Goal: Communication & Community: Ask a question

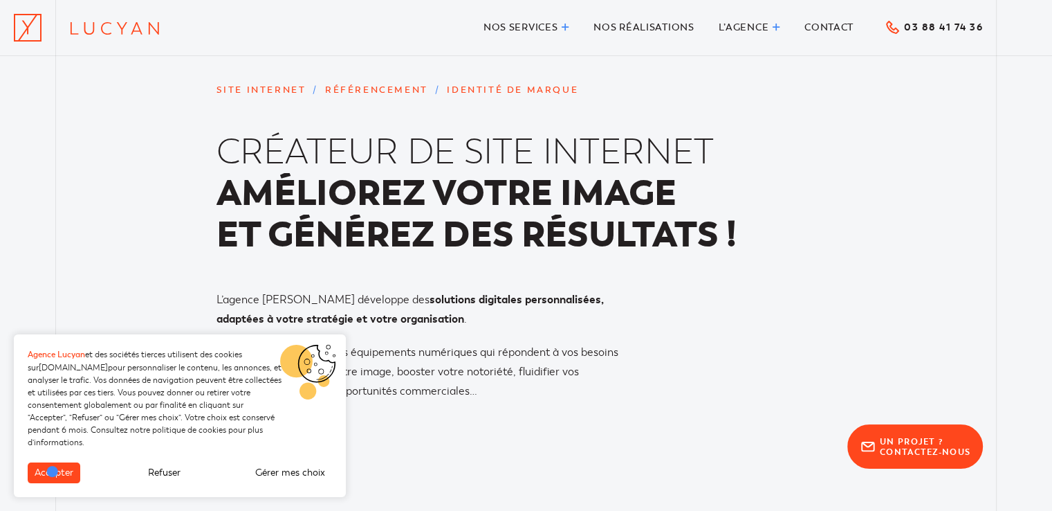
click at [53, 471] on button "Accepter" at bounding box center [54, 472] width 53 height 21
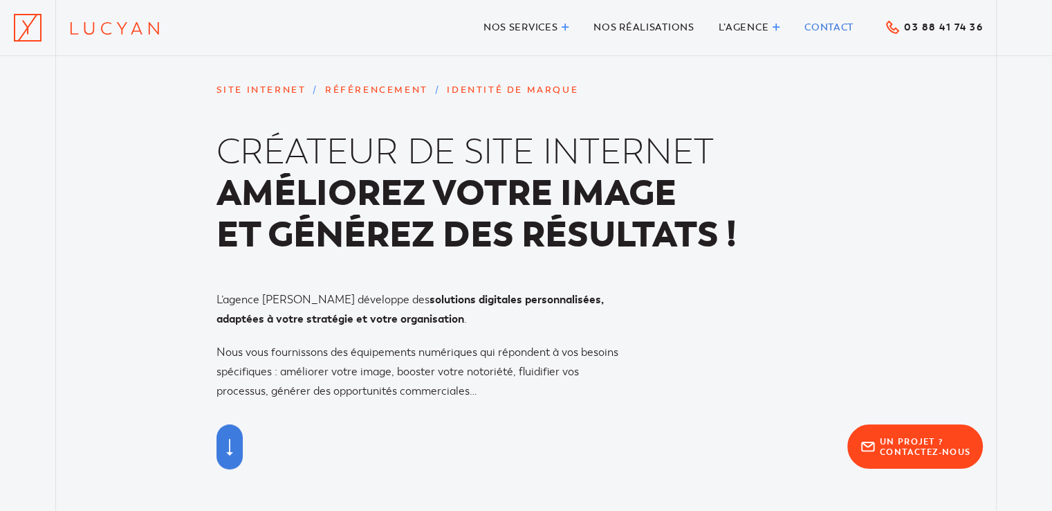
click at [830, 31] on span "Contact" at bounding box center [829, 27] width 49 height 12
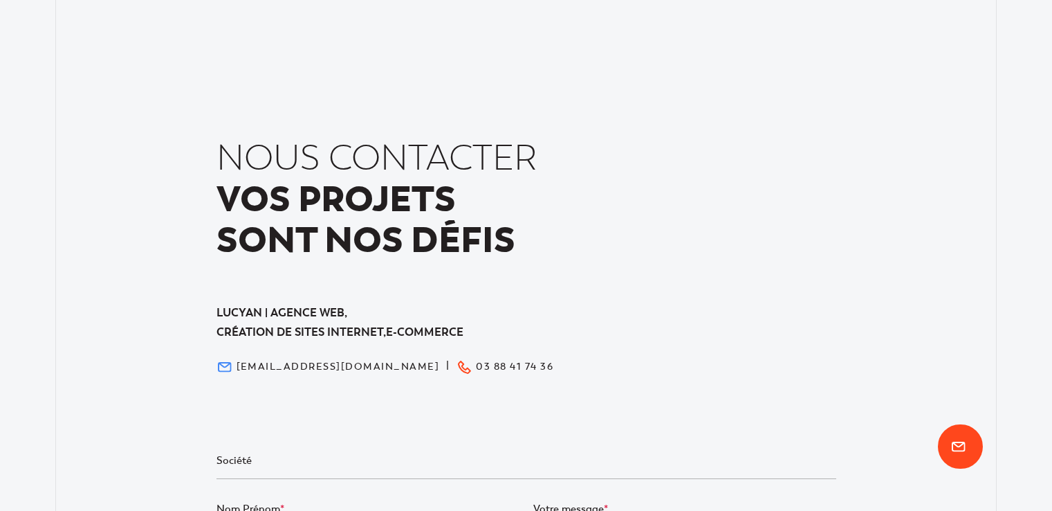
scroll to position [208, 0]
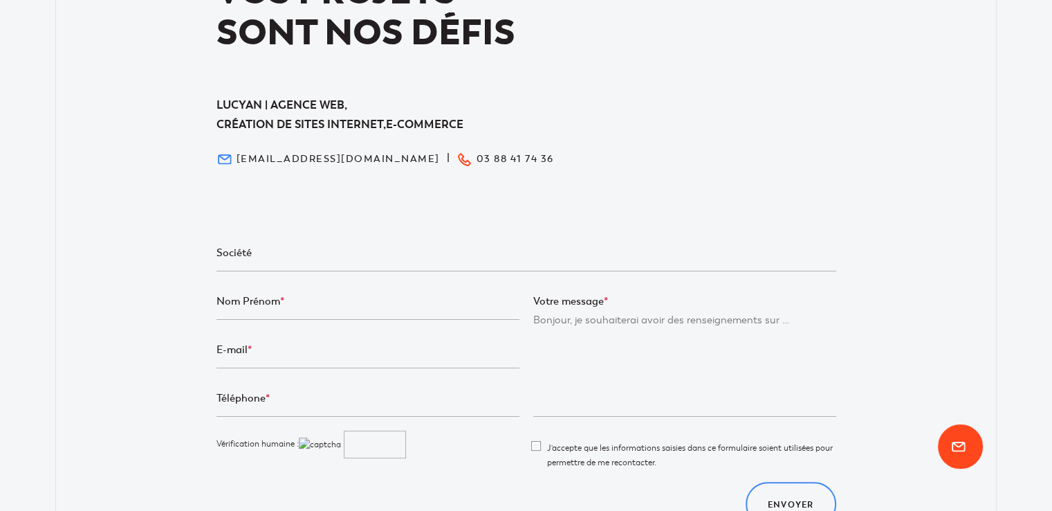
click at [535, 318] on div "Votre message *" at bounding box center [684, 361] width 317 height 138
click at [617, 349] on textarea "Votre message *" at bounding box center [684, 364] width 303 height 103
click at [536, 319] on textarea "Votre message *" at bounding box center [684, 364] width 303 height 103
paste textarea "Bonjour, Pouvez vous me dire si vous prenez des stagiaires dans votre société. …"
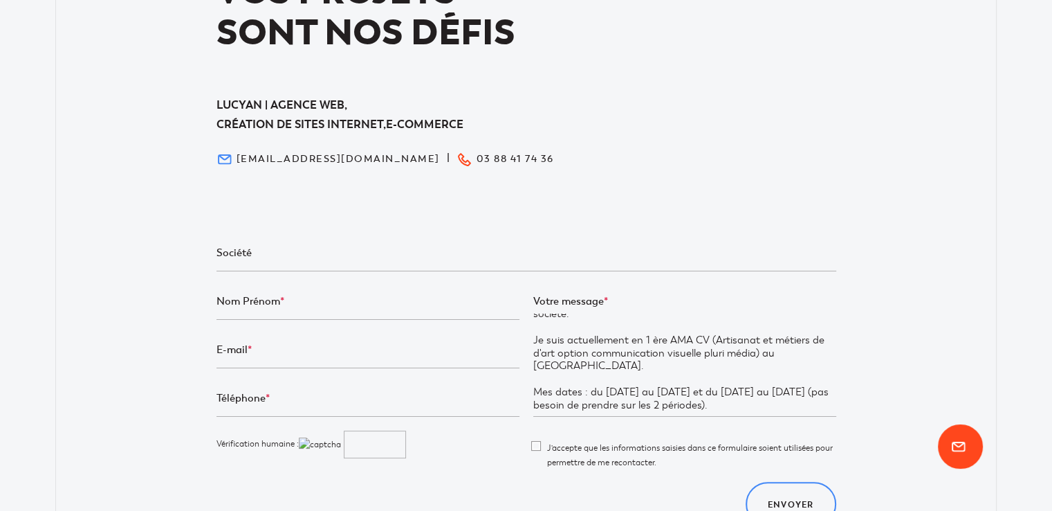
scroll to position [69, 0]
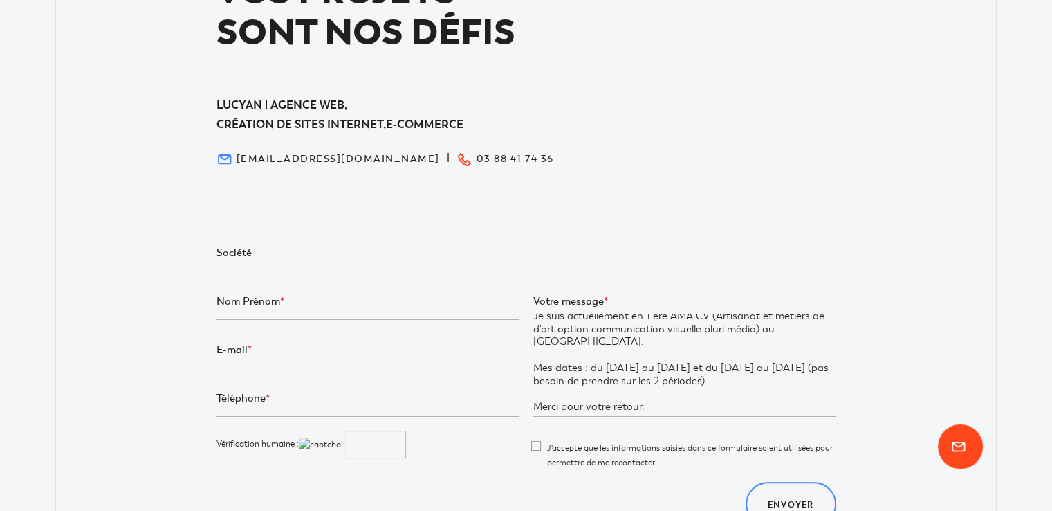
click at [815, 327] on textarea "Bonjour, Pouvez vous me dire si vous prenez des stagiaires dans votre société. …" at bounding box center [684, 364] width 303 height 103
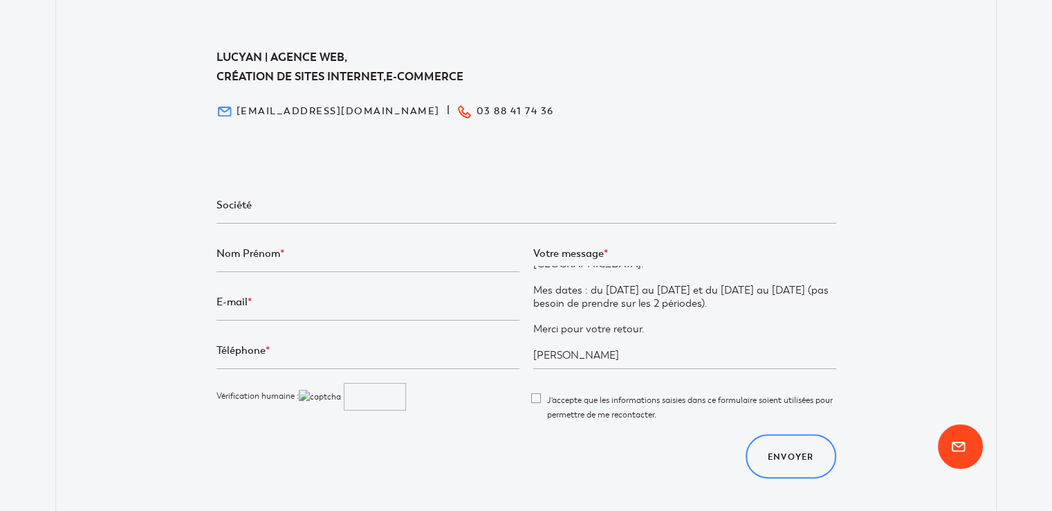
scroll to position [277, 0]
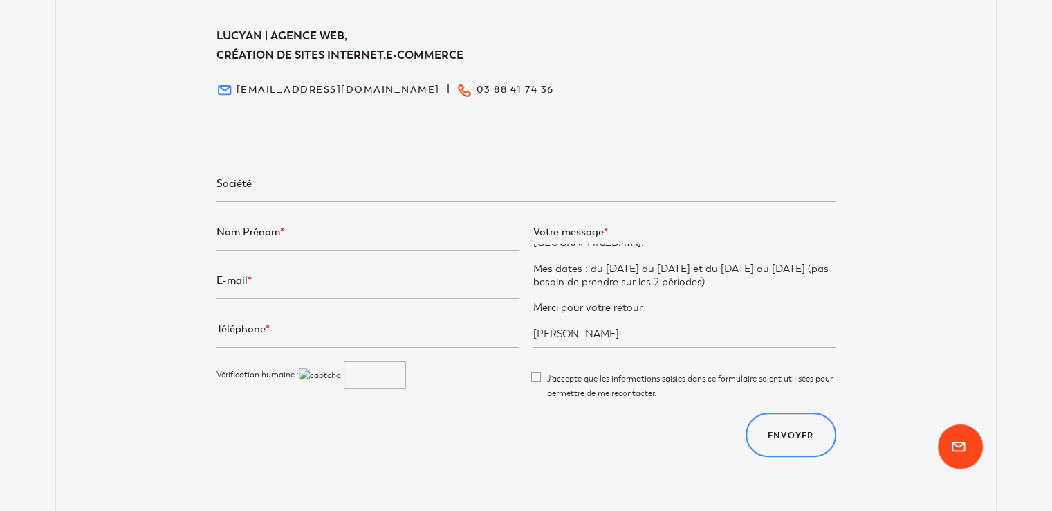
type textarea "Bonjour, Pouvez vous me dire si vous prenez des stagiaires dans votre société. …"
click at [267, 235] on input "Formulaire de contact" at bounding box center [368, 233] width 303 height 35
type input "EHRMANN J"
type input "YA"
click at [293, 233] on input "EHRMANN J" at bounding box center [368, 233] width 303 height 35
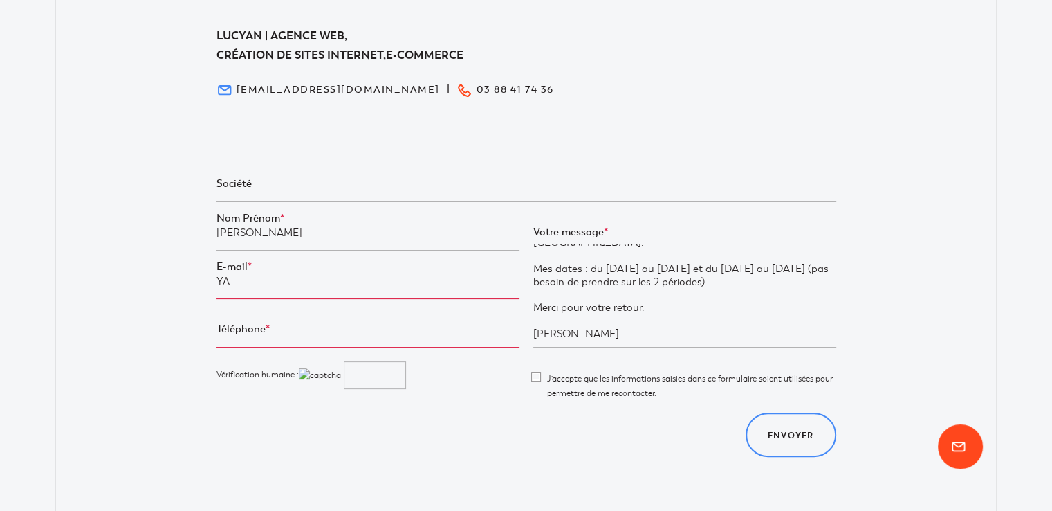
type input "EHRMANN Jaya"
drag, startPoint x: 238, startPoint y: 275, endPoint x: 216, endPoint y: 282, distance: 23.4
click at [217, 282] on input "YA" at bounding box center [368, 281] width 303 height 35
paste input "ehrmann.jaya@gmail.com"
type input "ehrmann.jaya@gmail.com"
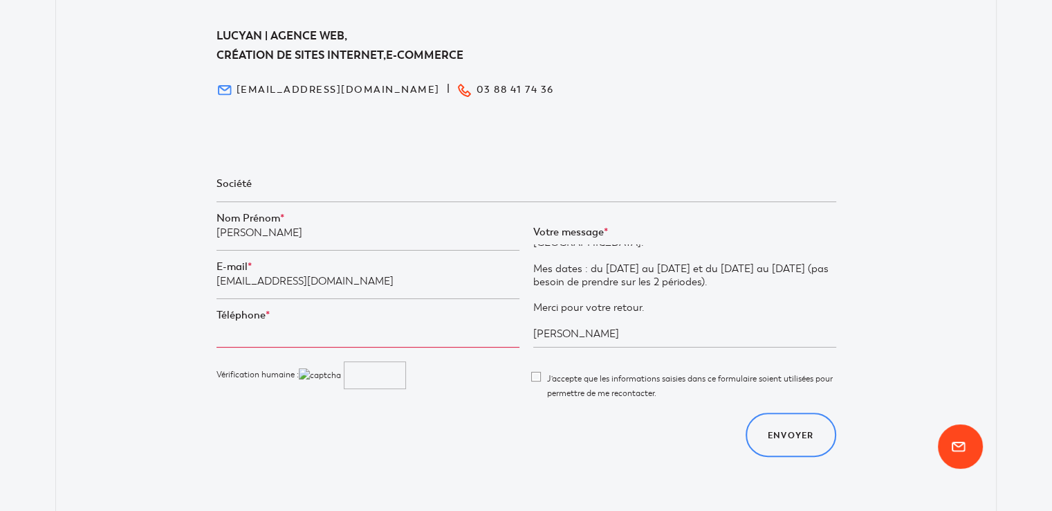
click at [250, 330] on input "Téléphone *" at bounding box center [368, 330] width 303 height 35
type input "07 67 58 63 61"
click at [396, 380] on input "Formulaire de contact" at bounding box center [375, 375] width 62 height 28
type input "EJGF"
click at [535, 374] on span "J'accepte que les informations saisies dans ce formulaire soient utilisées pour…" at bounding box center [684, 385] width 303 height 29
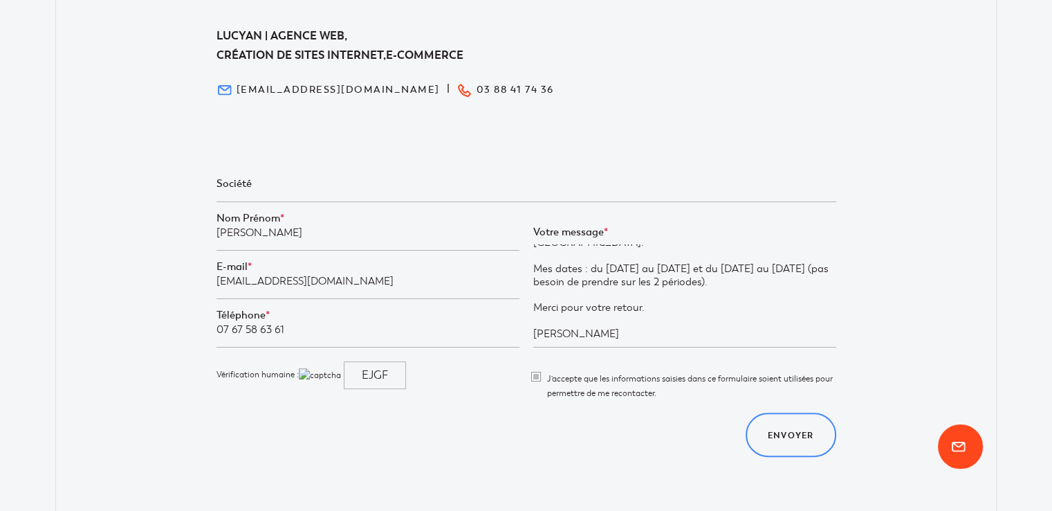
click at [535, 374] on input"] "J'accepte que les informations saisies dans ce formulaire soient utilisées pour…" at bounding box center [537, 388] width 9 height 35
checkbox input"] "true"
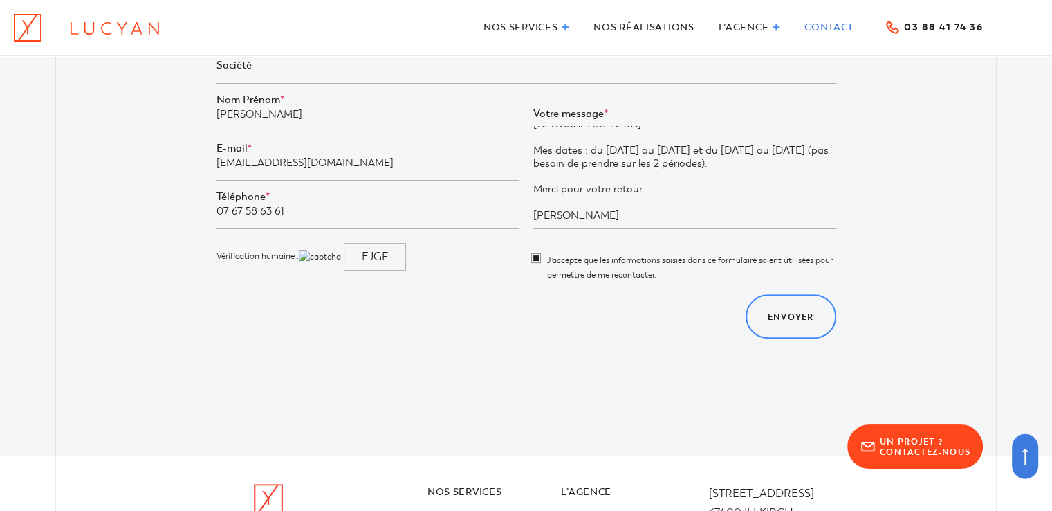
scroll to position [346, 0]
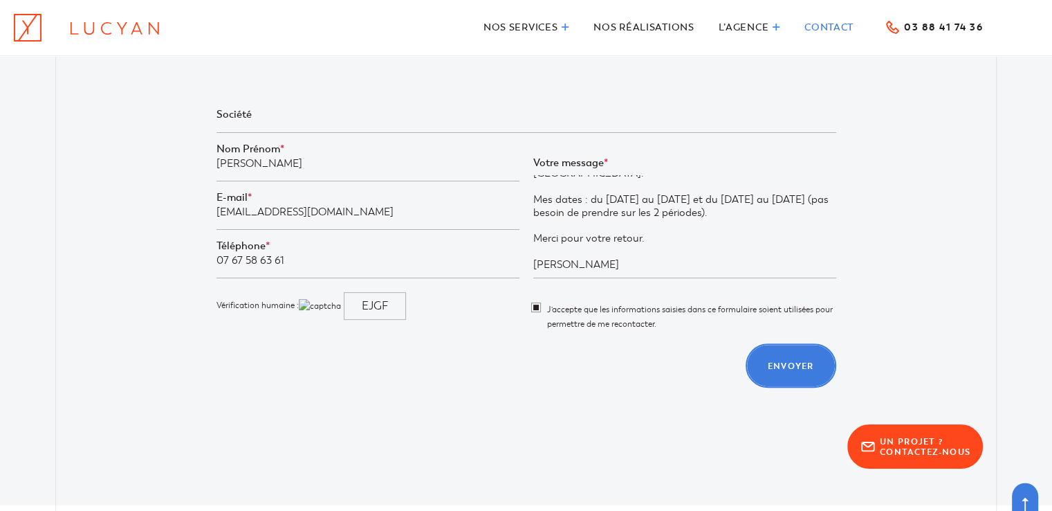
click at [799, 358] on link "Envoyer" at bounding box center [791, 365] width 91 height 44
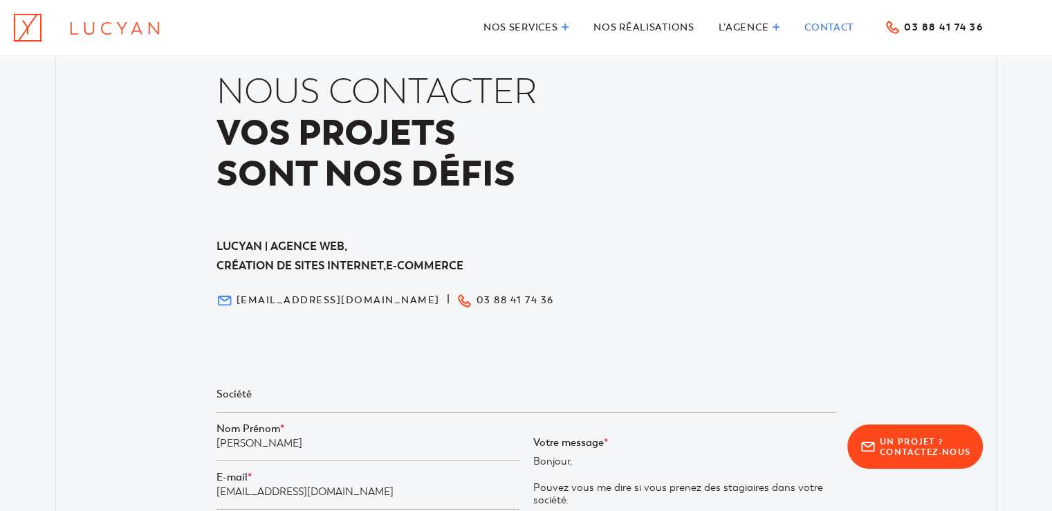
scroll to position [0, 0]
